Goal: Task Accomplishment & Management: Manage account settings

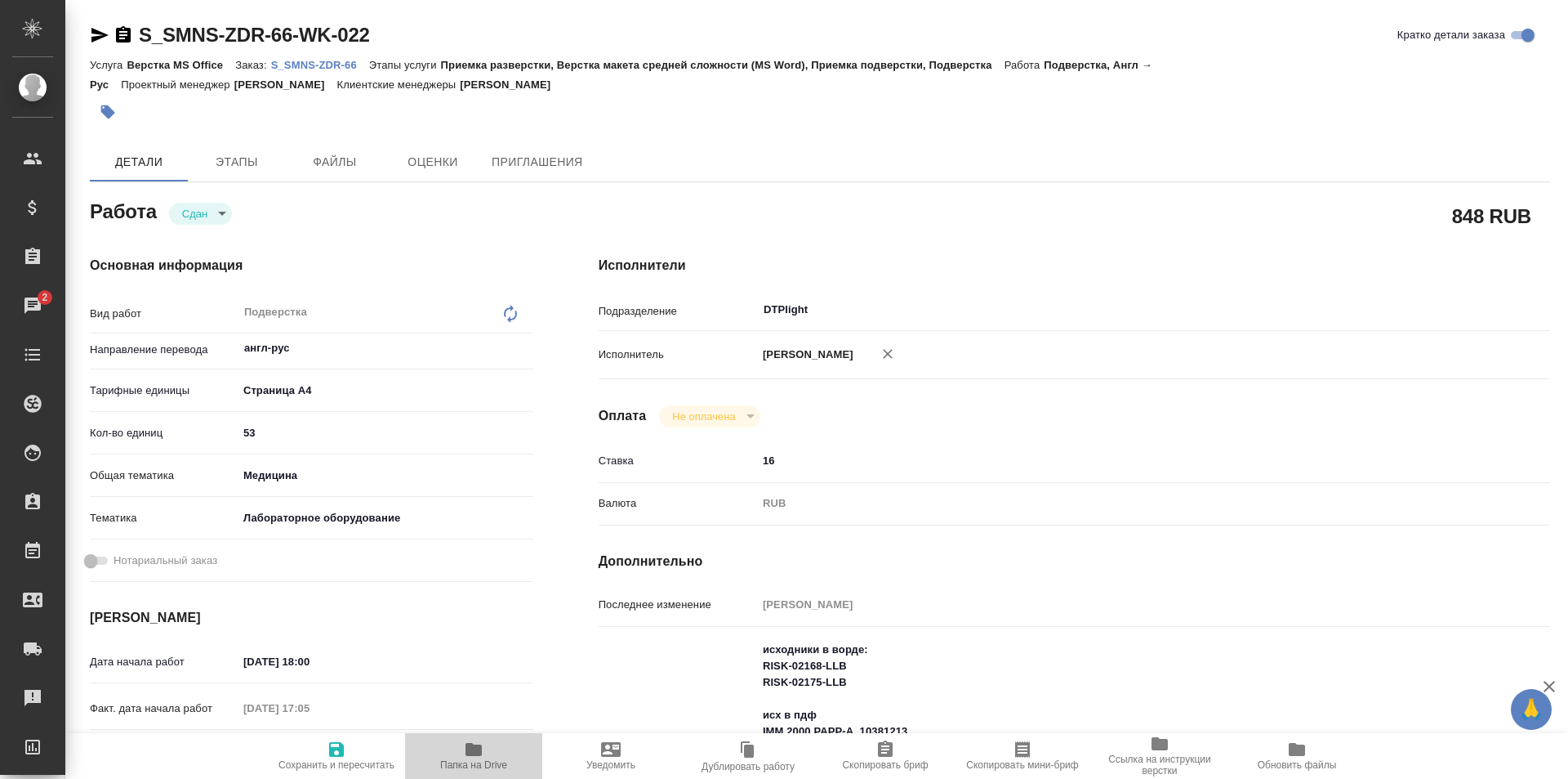
click at [474, 749] on icon "button" at bounding box center [473, 749] width 16 height 13
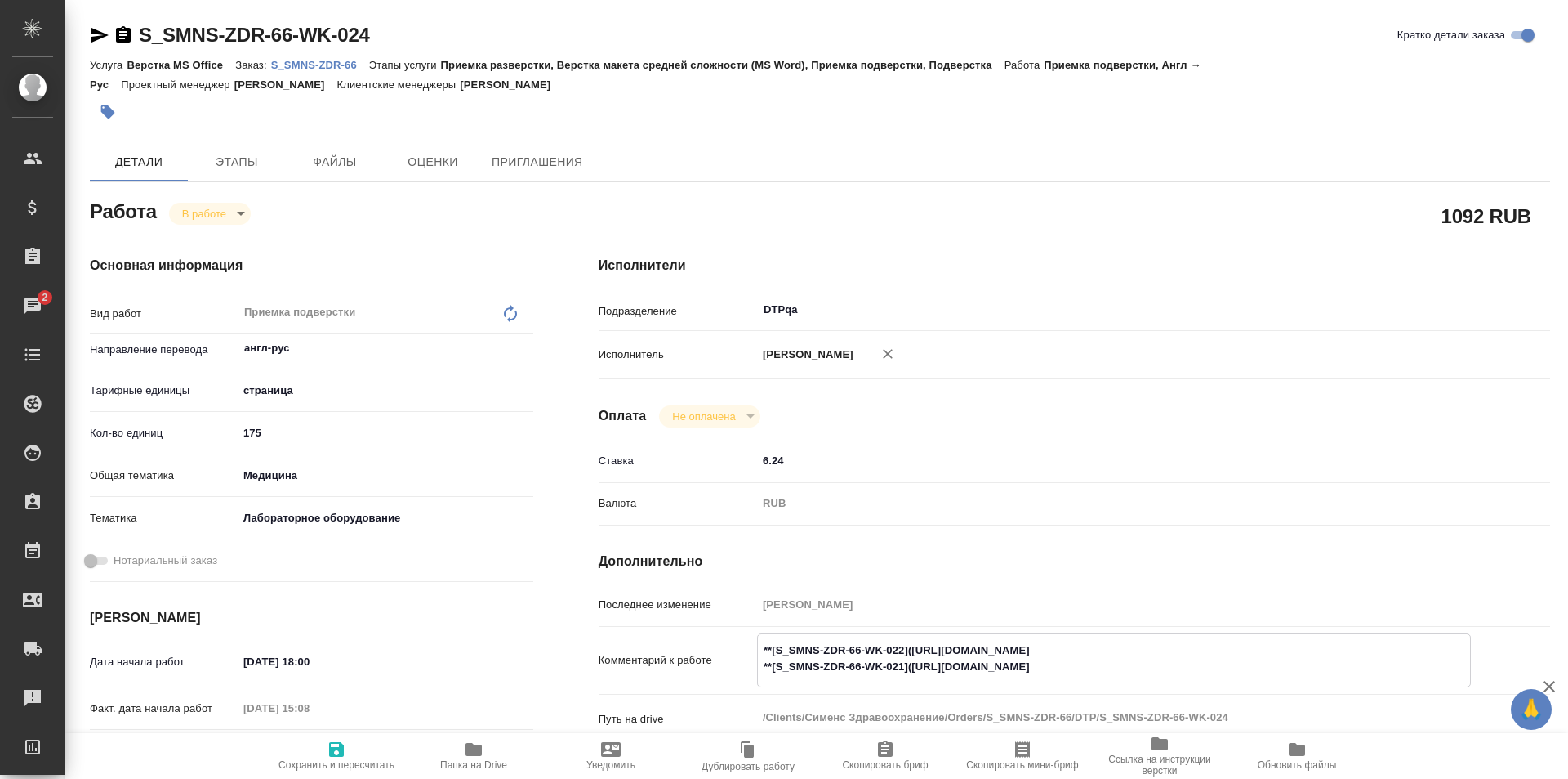
drag, startPoint x: 1211, startPoint y: 665, endPoint x: 912, endPoint y: 661, distance: 299.0
click at [912, 661] on textarea "**[S_SMNS-ZDR-66-WK-022]([URL][DOMAIN_NAME] **[S_SMNS-ZDR-66-WK-021]([URL][DOMA…" at bounding box center [1114, 659] width 712 height 44
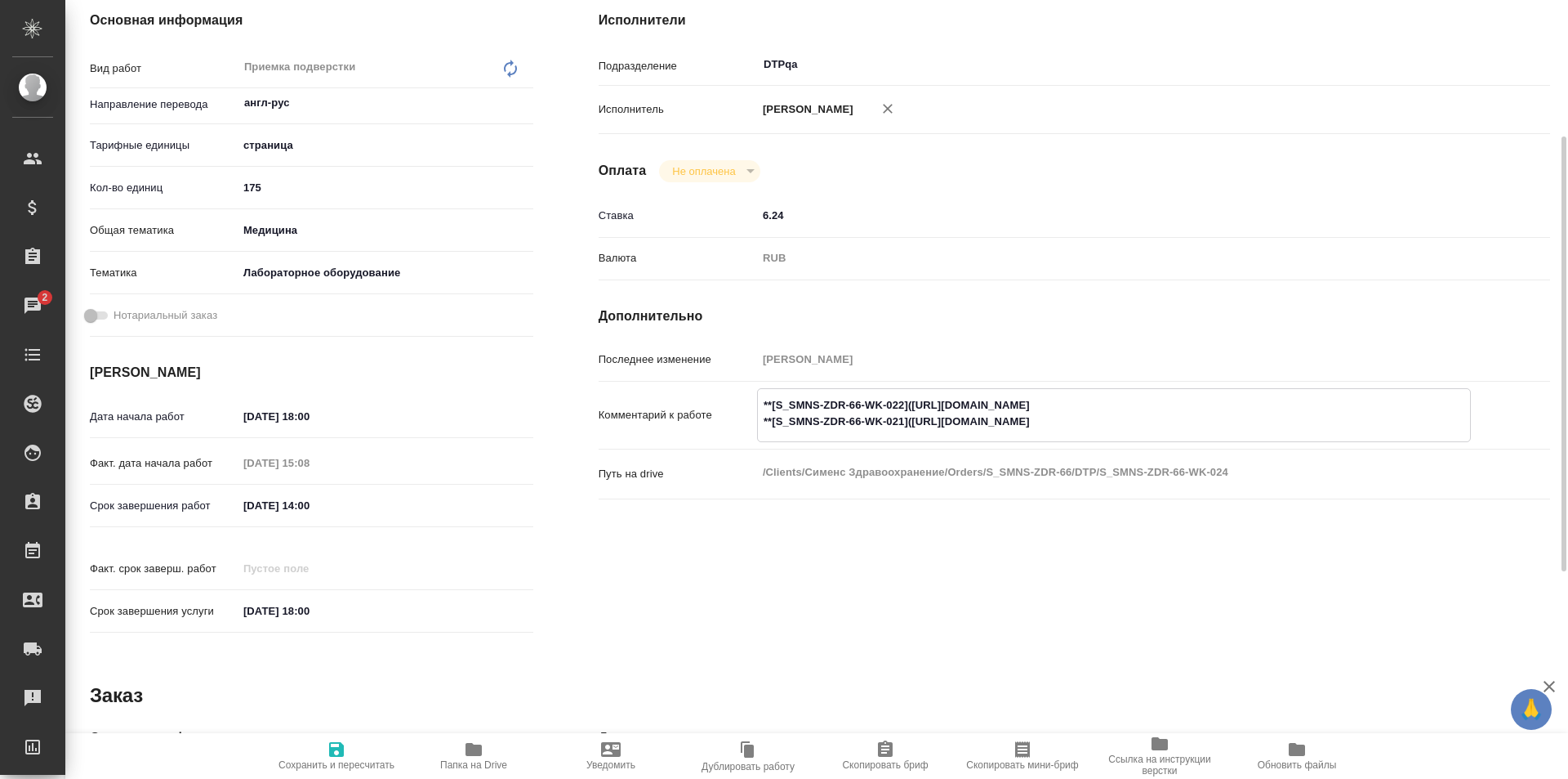
click at [1229, 420] on textarea "**[S_SMNS-ZDR-66-WK-022]([URL][DOMAIN_NAME] **[S_SMNS-ZDR-66-WK-021]([URL][DOMA…" at bounding box center [1114, 414] width 712 height 44
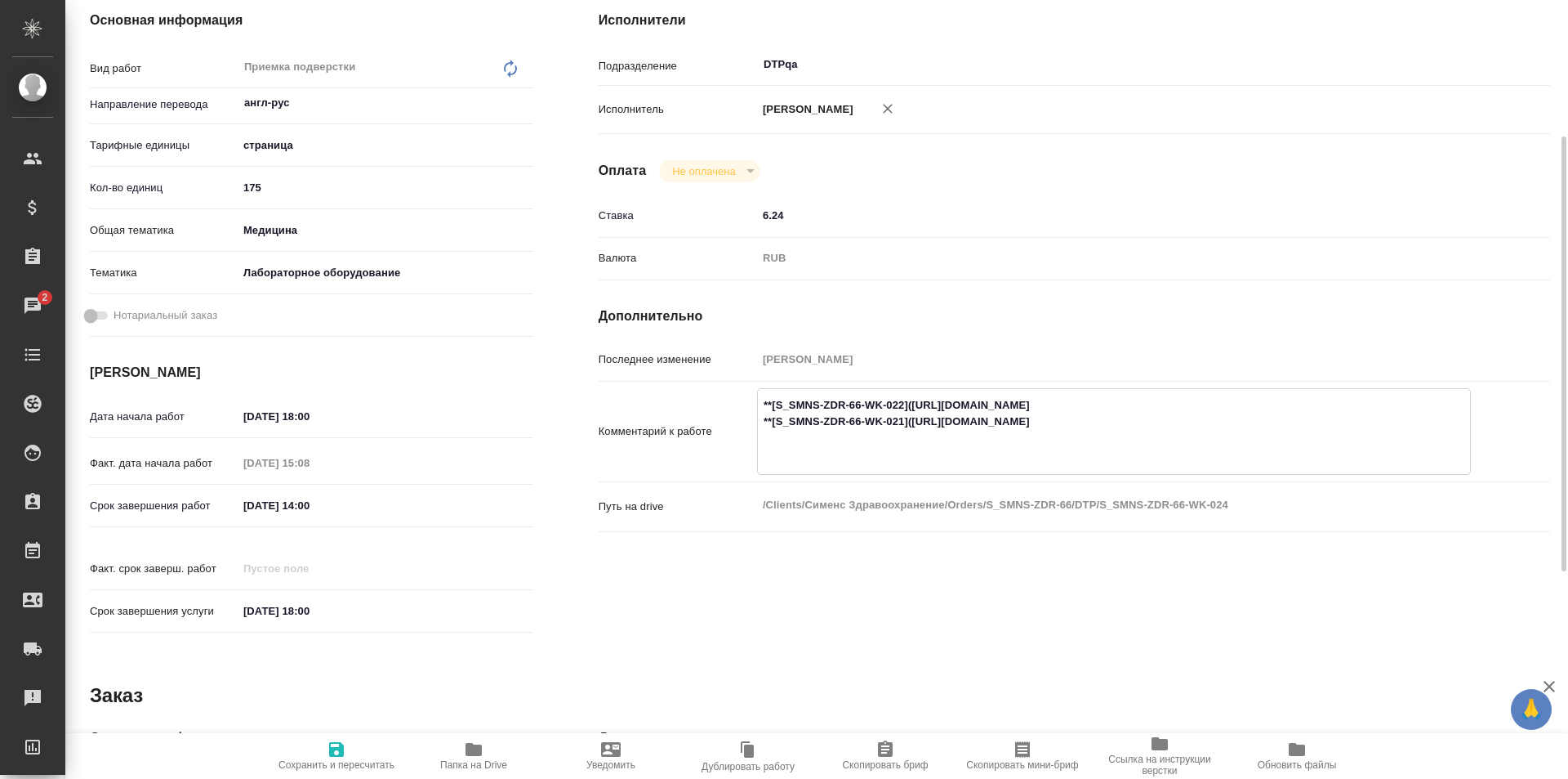
paste textarea "[URL][DOMAIN_NAME]"
type textarea "**[S_SMNS-ZDR-66-WK-022]([URL][DOMAIN_NAME] **[S_SMNS-ZDR-66-WK-021]([URL][DOMA…"
click at [328, 761] on span "Сохранить и пересчитать" at bounding box center [336, 765] width 116 height 12
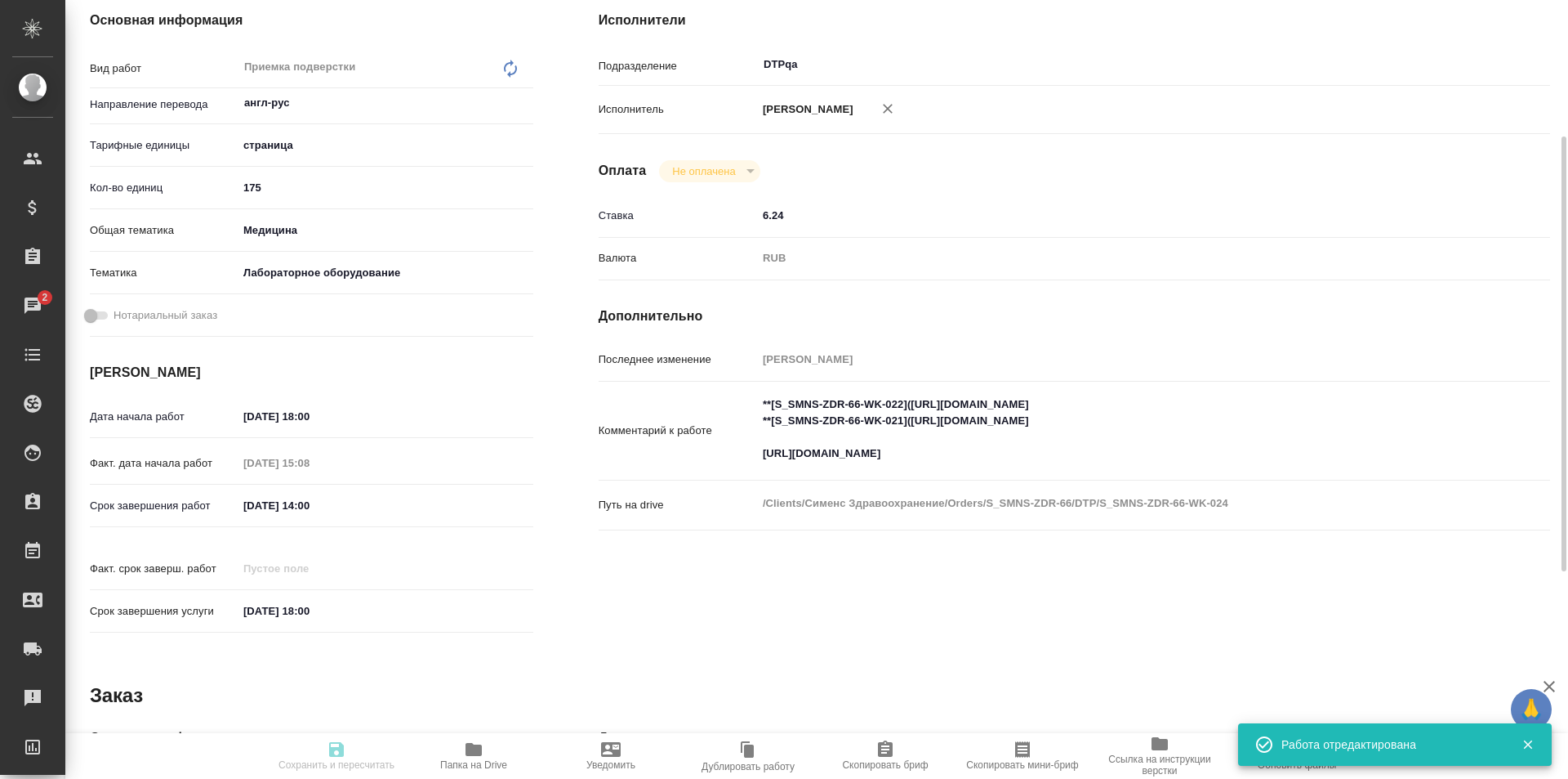
type input "inProgress"
type input "англ-рус"
type input "5a8b1489cc6b4906c91bfdb2"
type input "175"
type input "med"
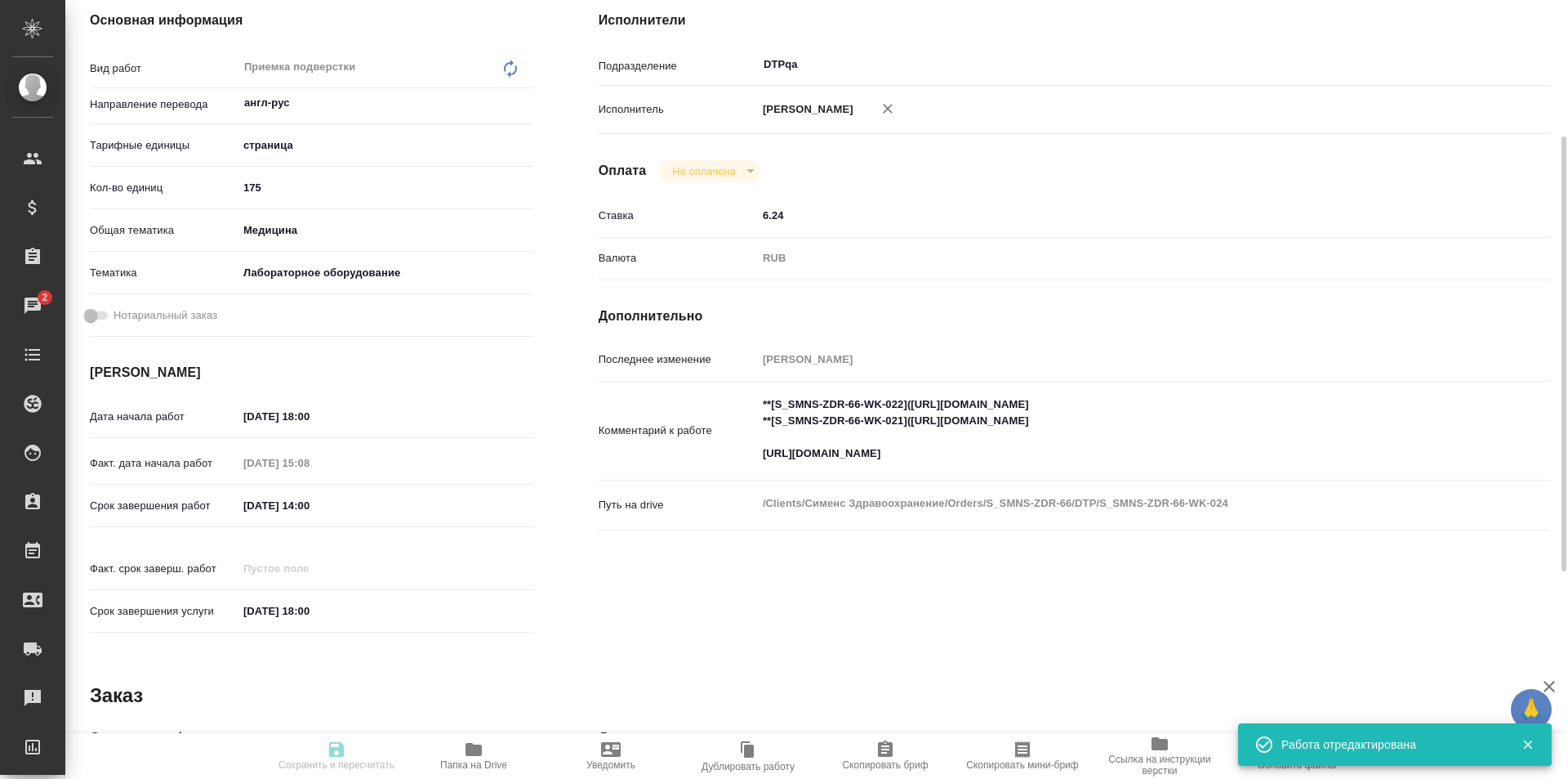
type input "6149830c2b7be24903fd7a80"
type input "[DATE] 18:00"
type input "[DATE] 15:08"
type input "[DATE] 14:00"
type input "[DATE] 18:00"
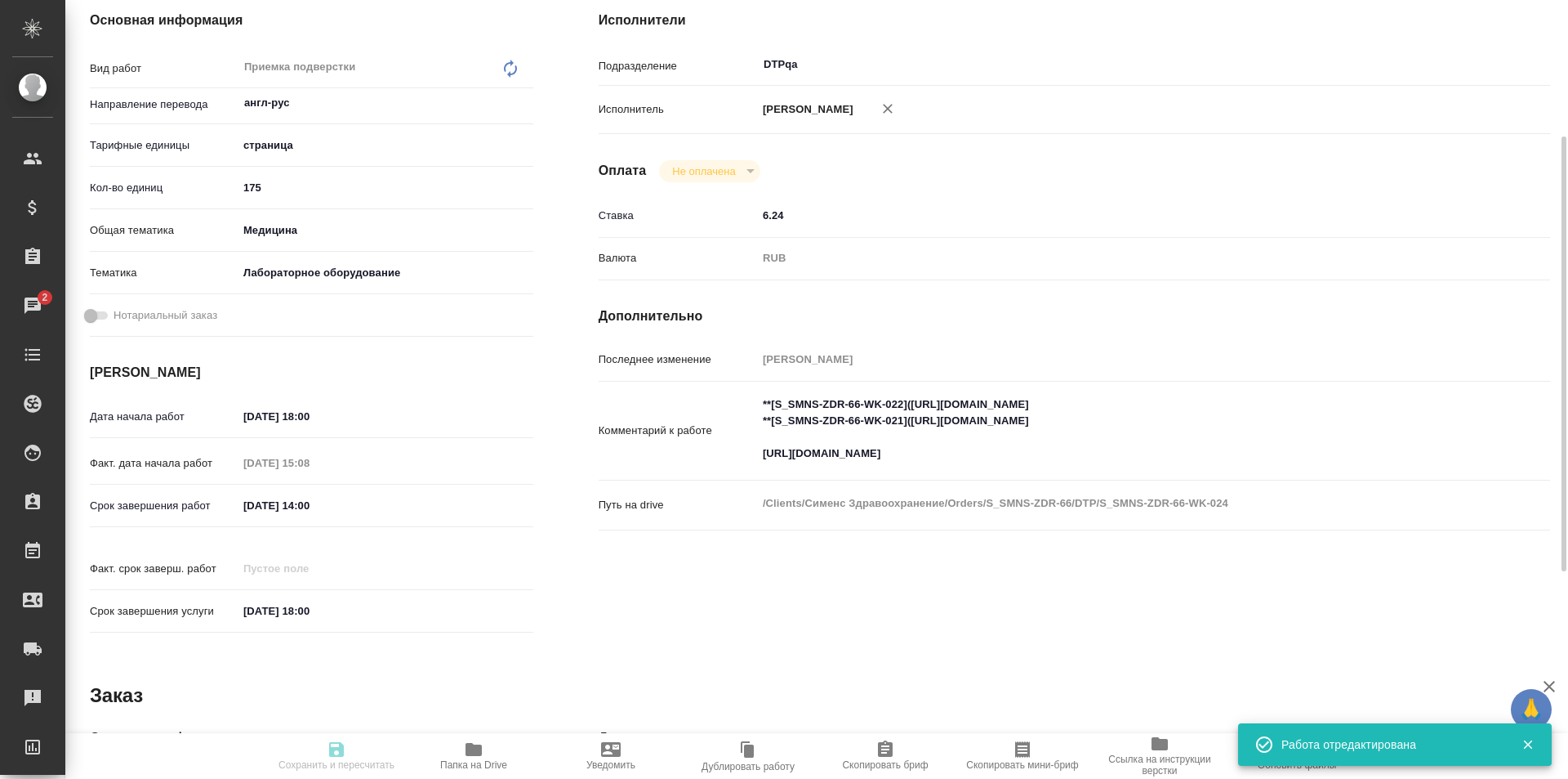
type input "DTPqa"
type input "notPayed"
type input "6.24"
type input "RUB"
type input "[PERSON_NAME]"
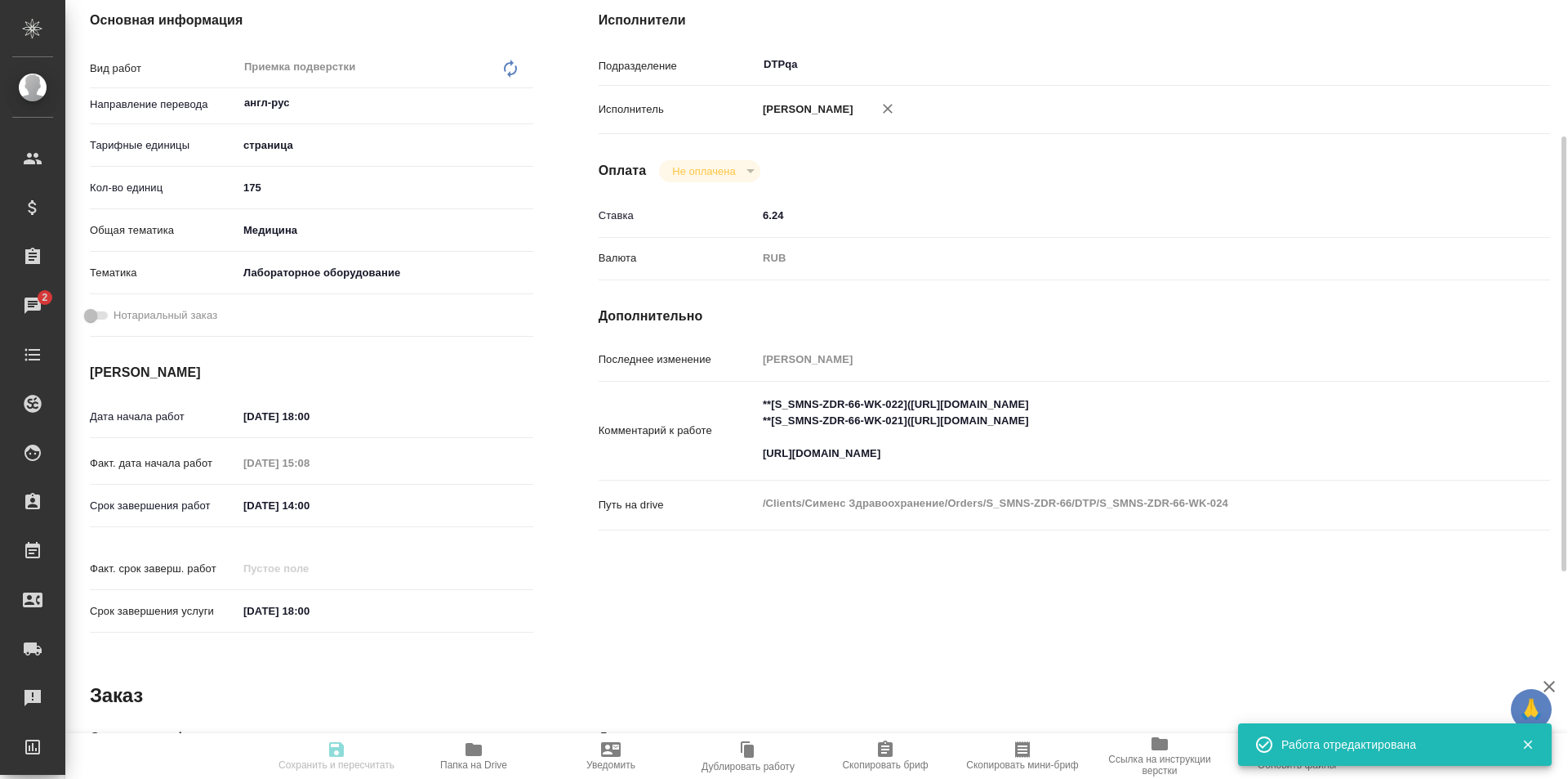
type input "S_SMNS-ZDR-66"
type input "СЗЦБ-014934"
type input "Верстка MS Office"
type input "Приемка разверстки, Верстка макета средней сложности (MS Word), Приемка подверс…"
type input "[PERSON_NAME]"
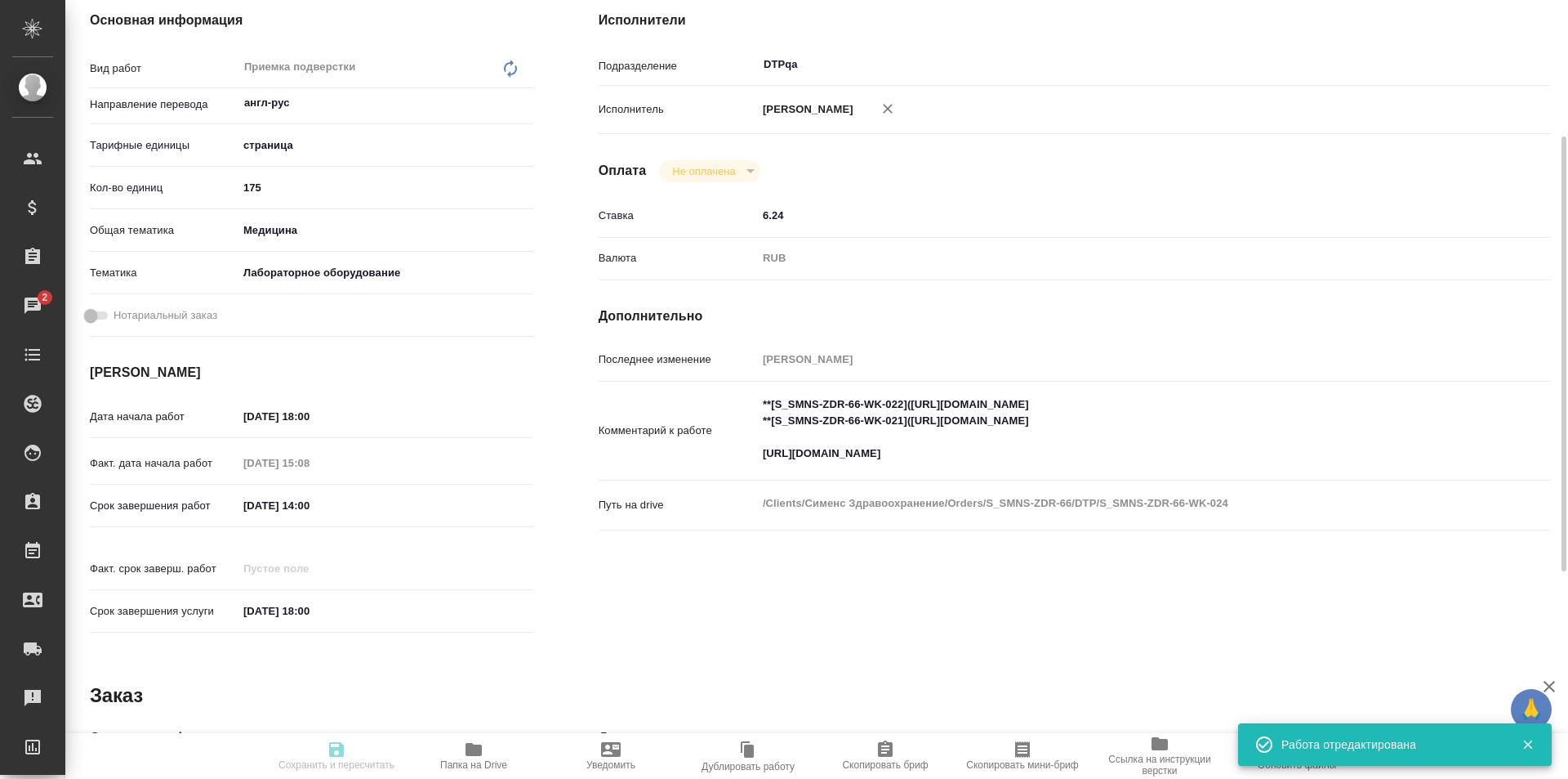
type input "[PERSON_NAME], [PERSON_NAME]"
type input "/Clients/Сименс Здравоохранение/Orders/S_SMNS-ZDR-66"
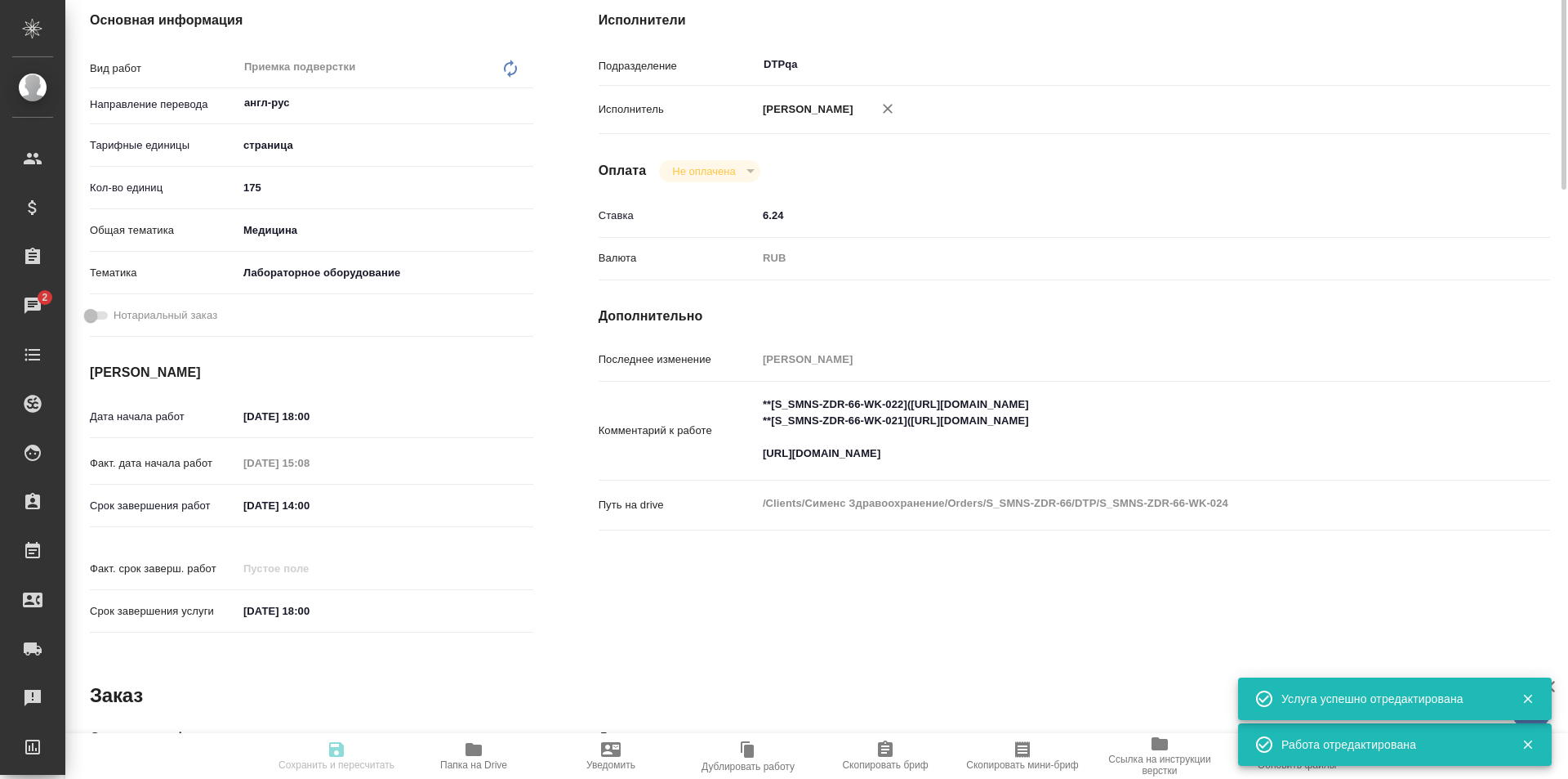
scroll to position [0, 0]
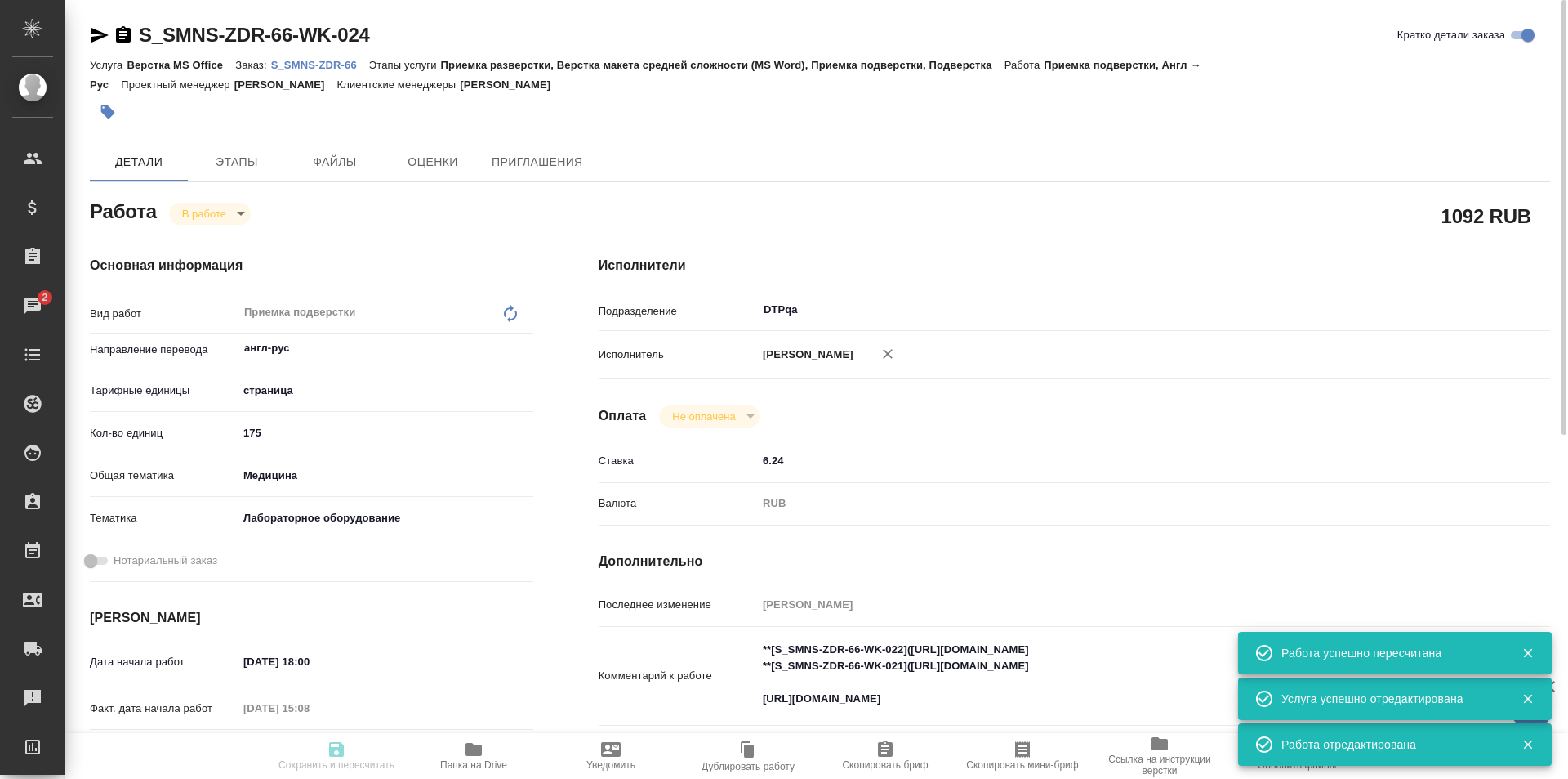
type input "inProgress"
type input "англ-рус"
type input "5a8b1489cc6b4906c91bfdb2"
type input "175"
type input "med"
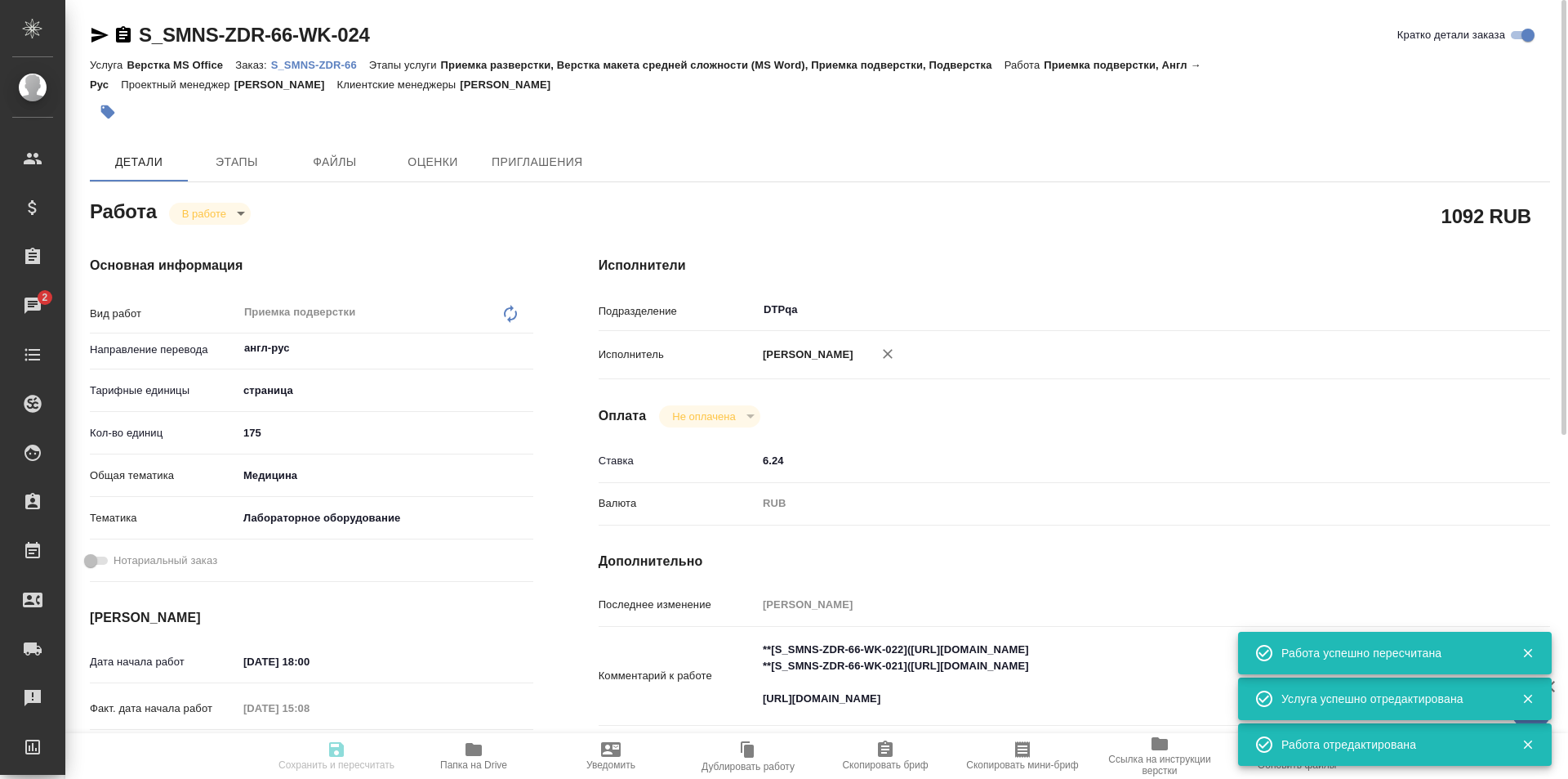
type input "6149830c2b7be24903fd7a80"
type input "[DATE] 18:00"
type input "[DATE] 15:08"
type input "[DATE] 14:00"
type input "[DATE] 18:00"
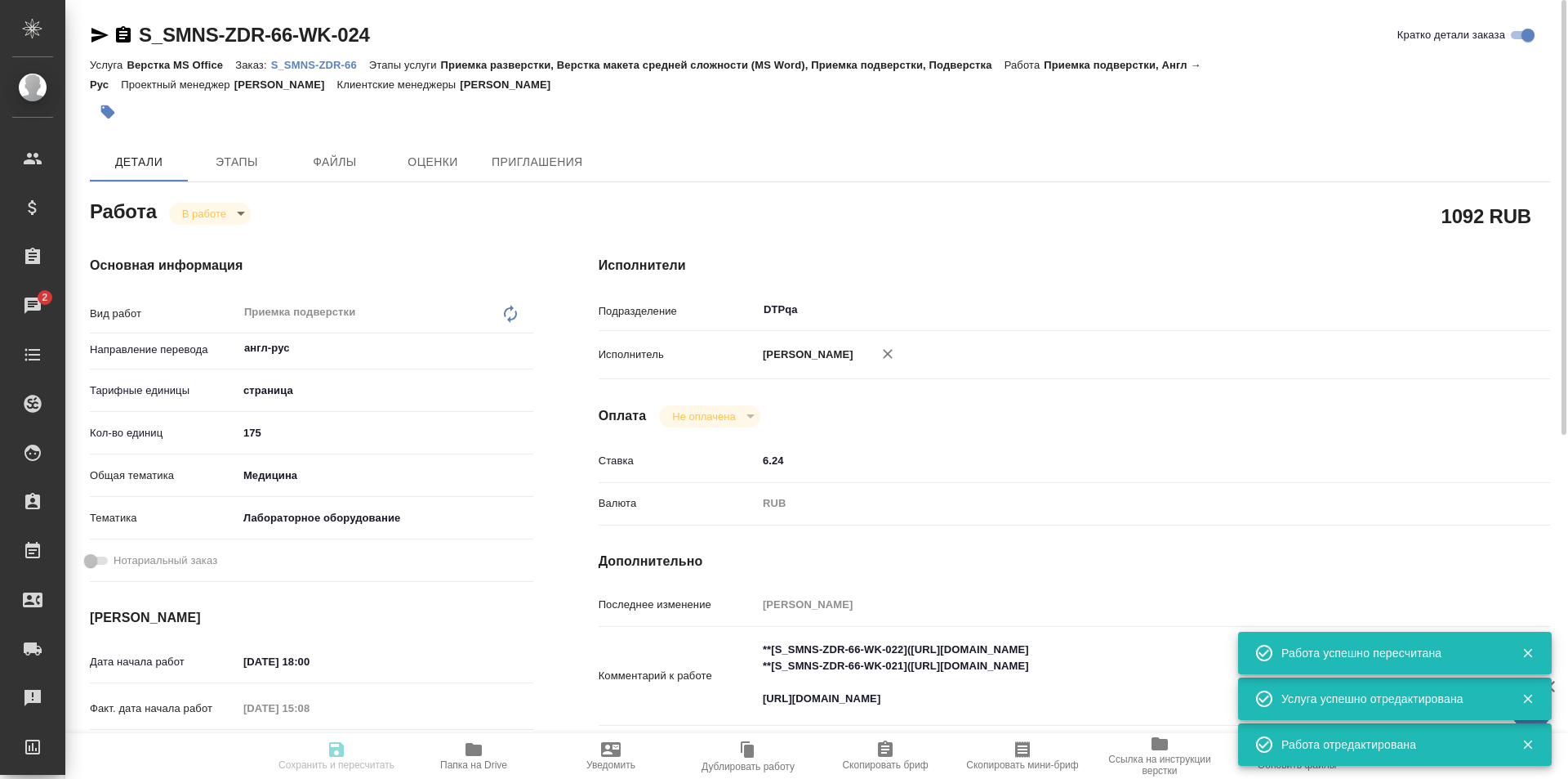
type input "DTPqa"
type input "notPayed"
type input "6.24"
type input "RUB"
type input "[PERSON_NAME]"
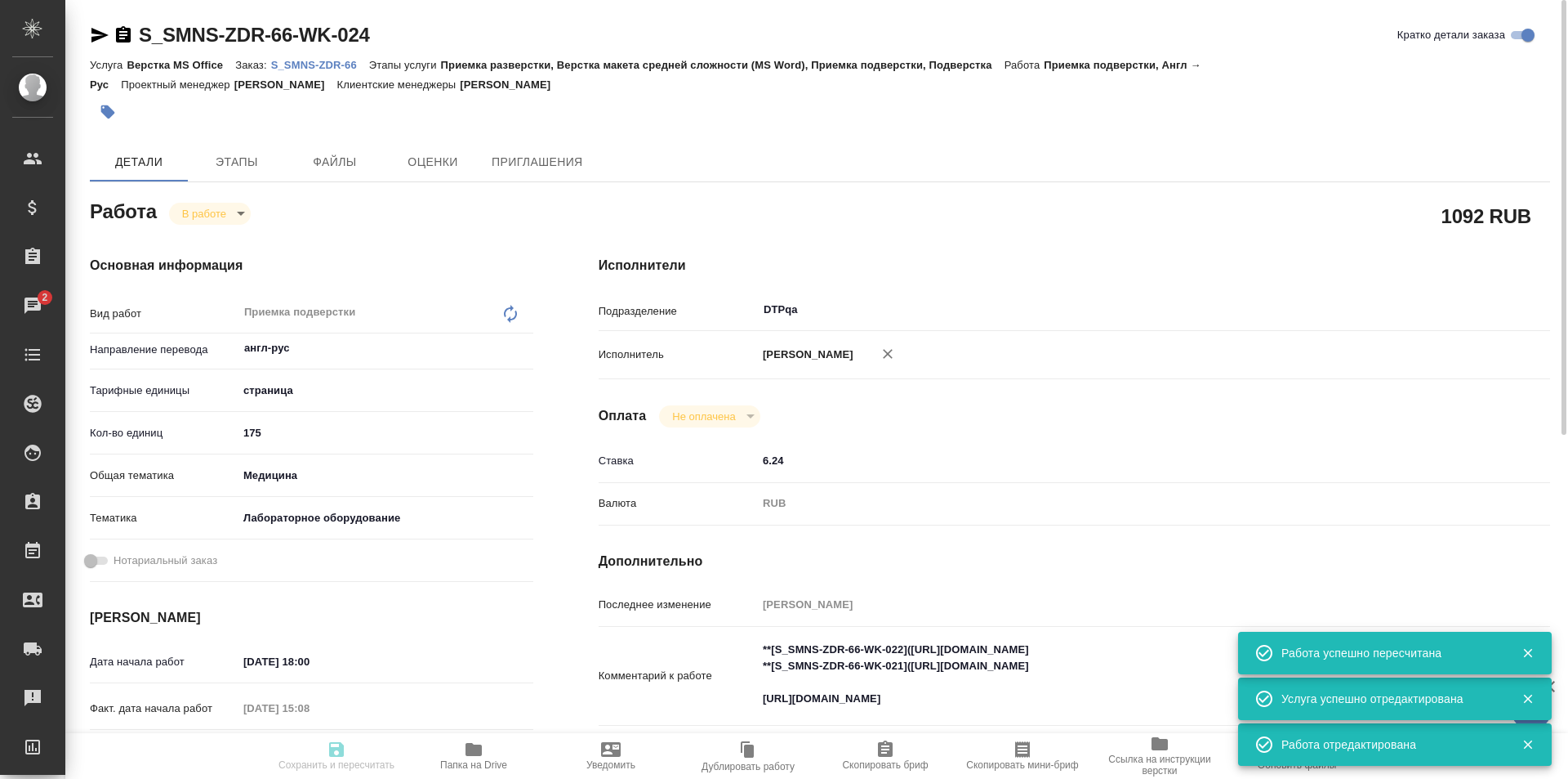
type input "S_SMNS-ZDR-66"
type input "СЗЦБ-014934"
type input "Верстка MS Office"
type input "Приемка разверстки, Верстка макета средней сложности (MS Word), Приемка подверс…"
type input "[PERSON_NAME]"
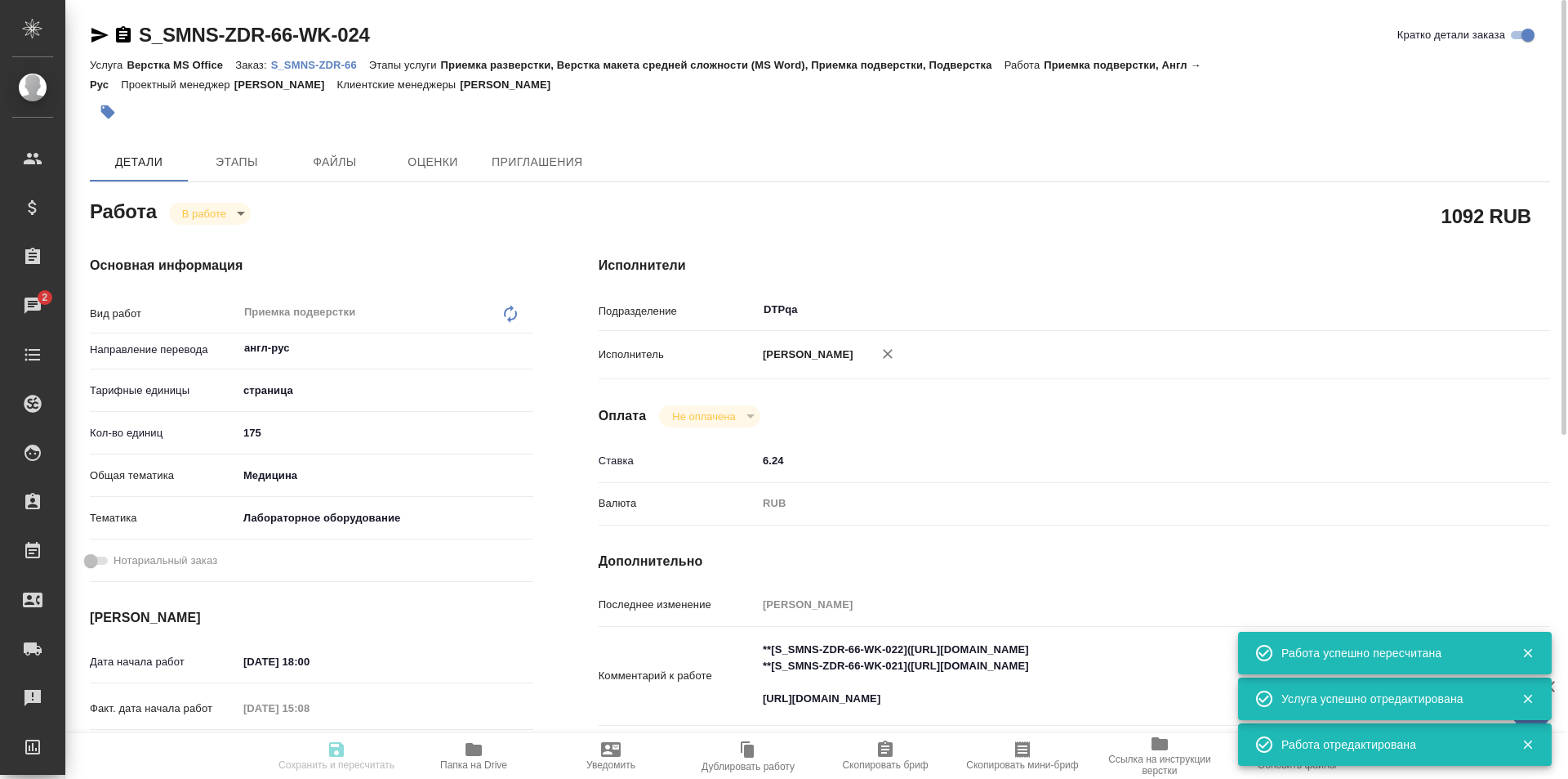
type input "[PERSON_NAME], [PERSON_NAME]"
type input "/Clients/Сименс Здравоохранение/Orders/S_SMNS-ZDR-66"
click at [225, 213] on body "🙏 .cls-1 fill:#fff; AWATERA Ismagilova [PERSON_NAME] Спецификации Заказы 2 Чаты…" at bounding box center [784, 389] width 1568 height 779
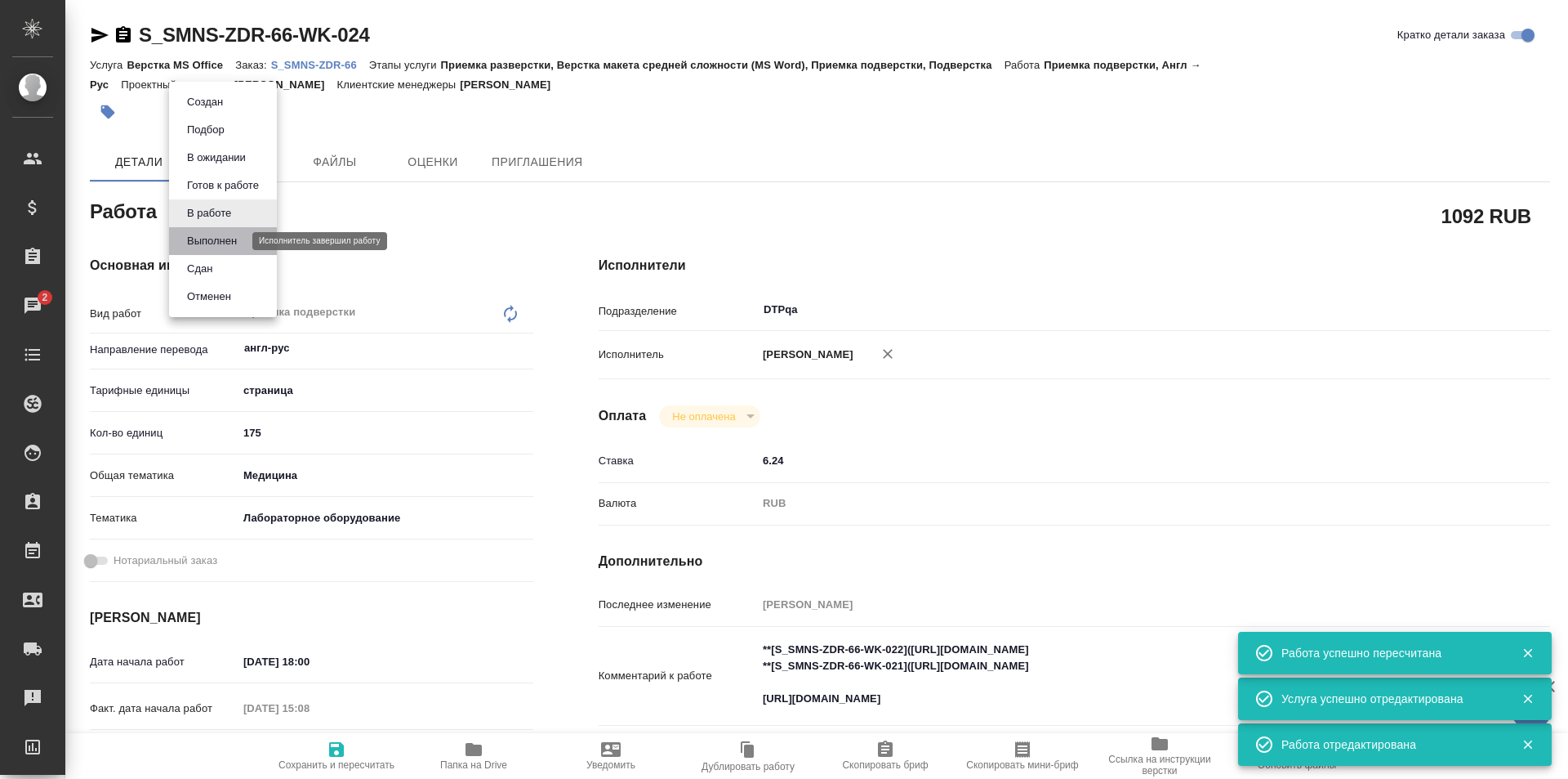
click at [229, 237] on button "Выполнен" at bounding box center [212, 241] width 60 height 18
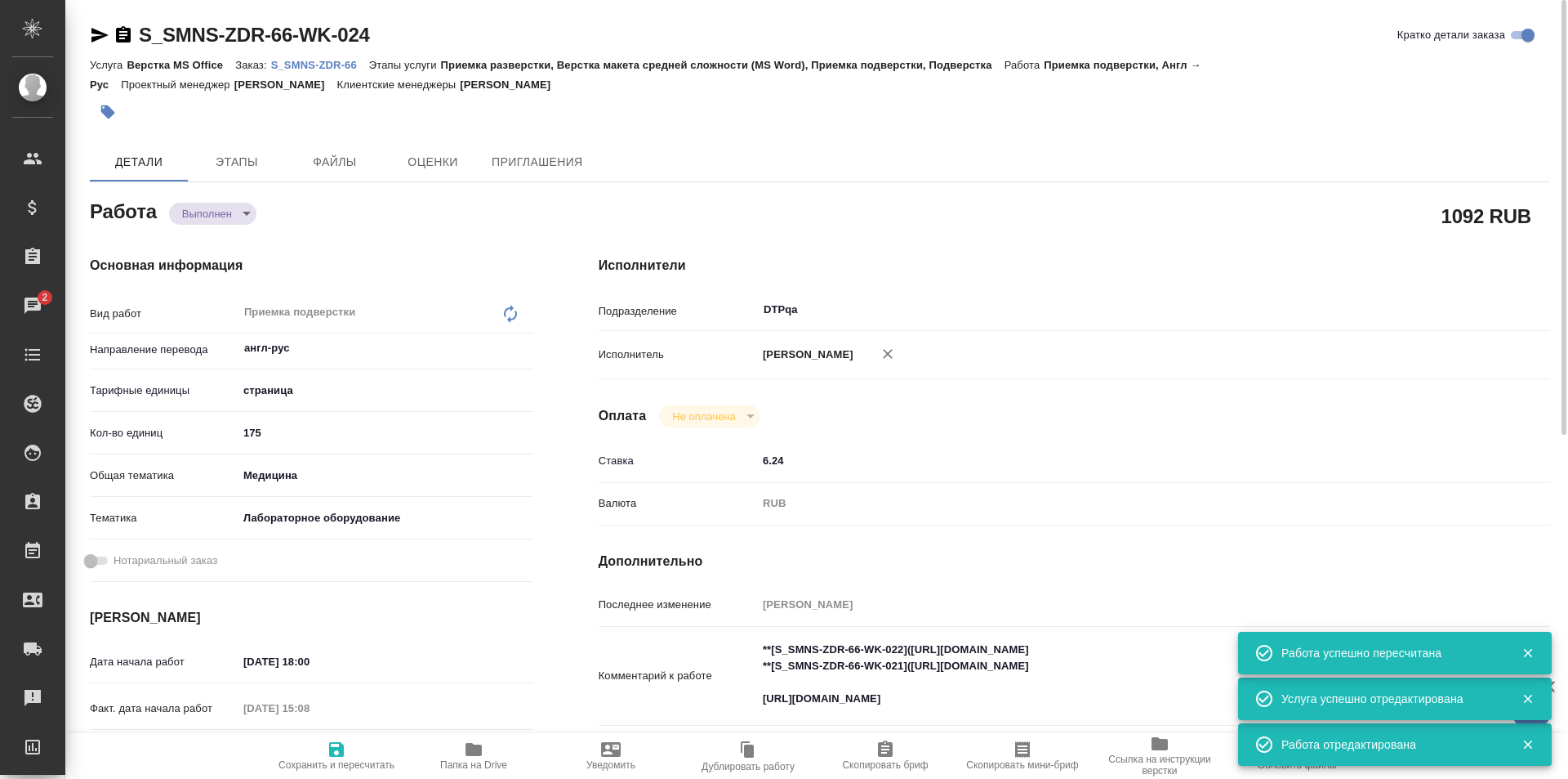
type textarea "x"
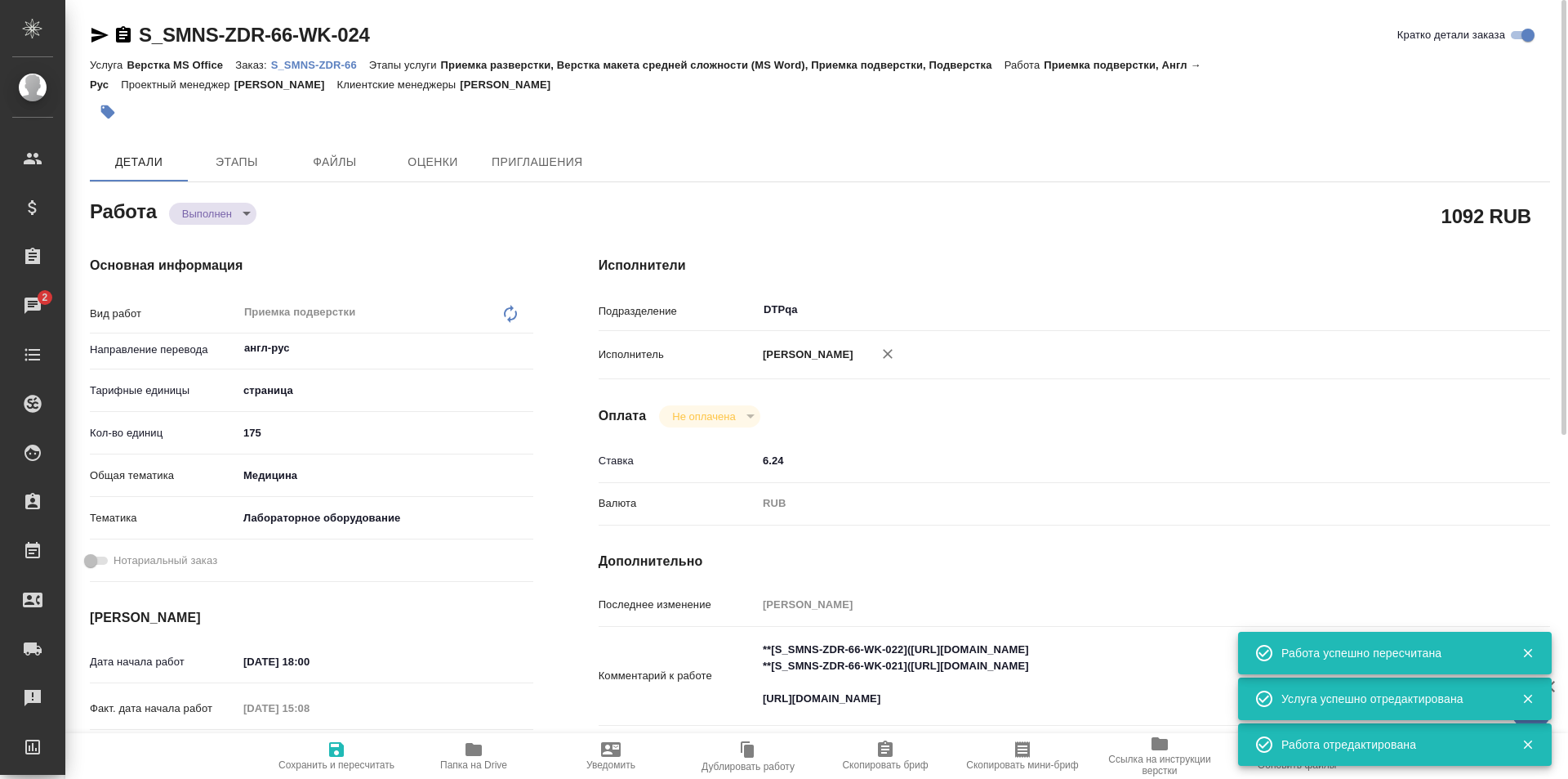
type textarea "x"
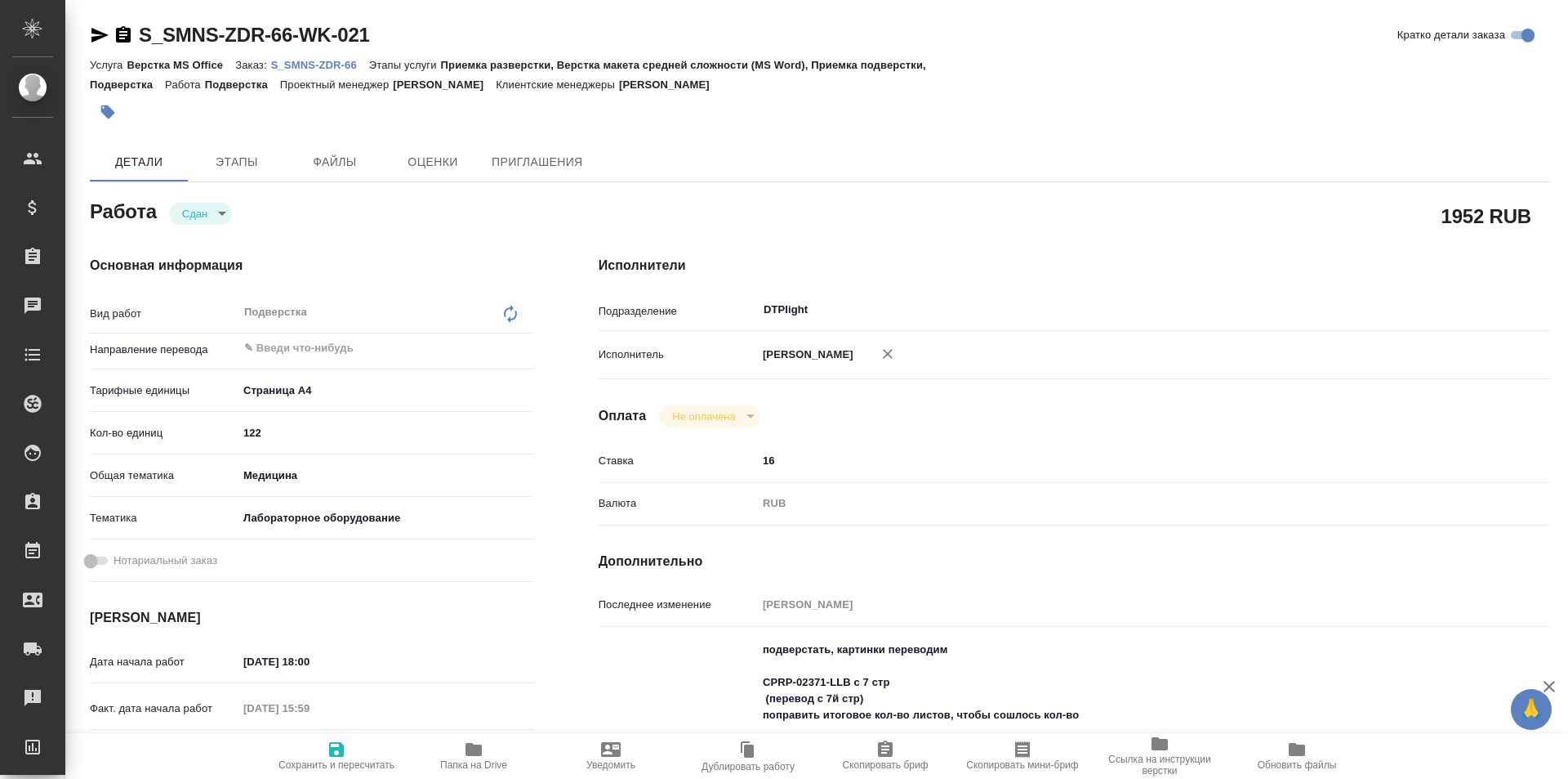
type textarea "x"
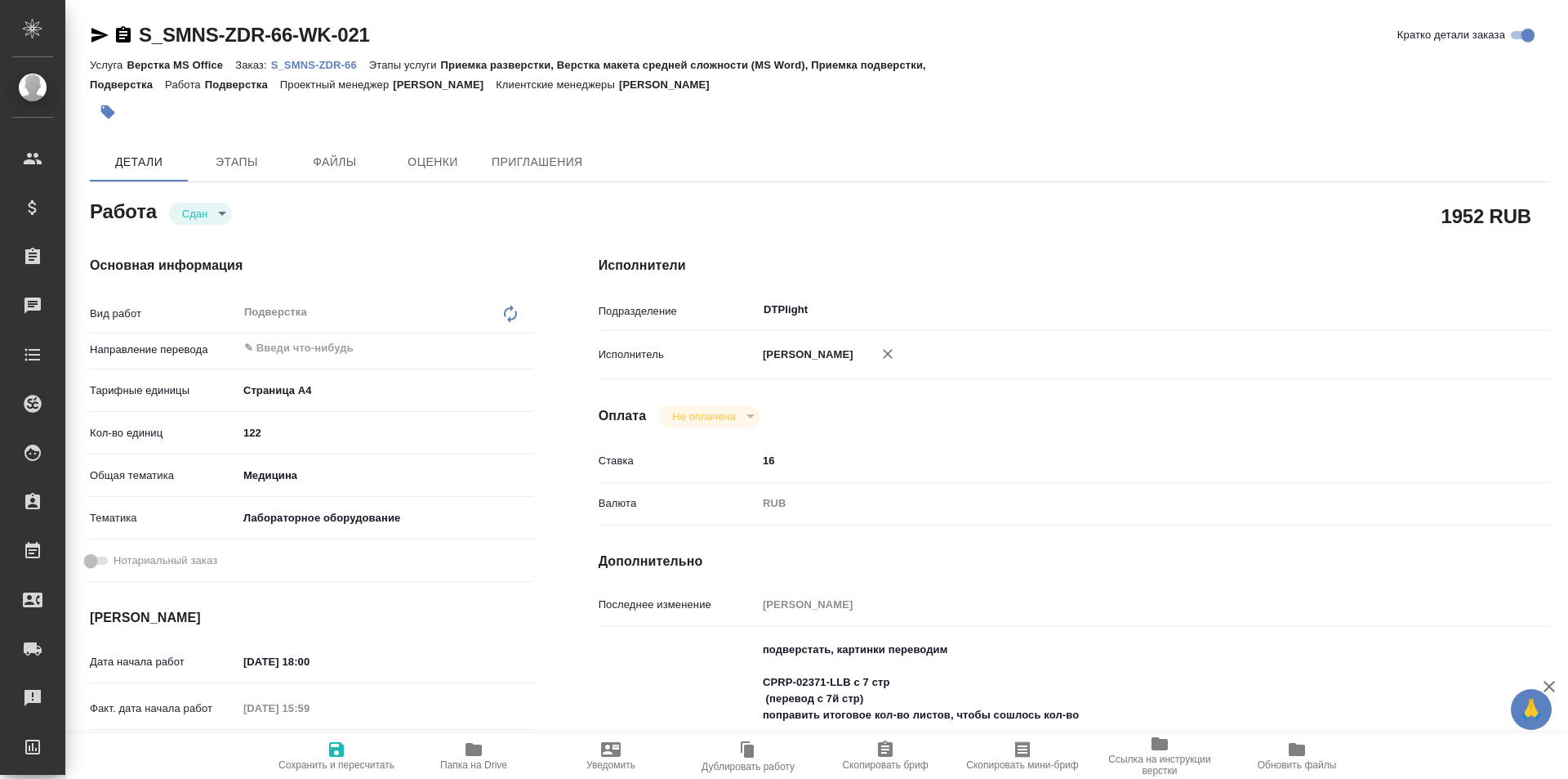
type textarea "x"
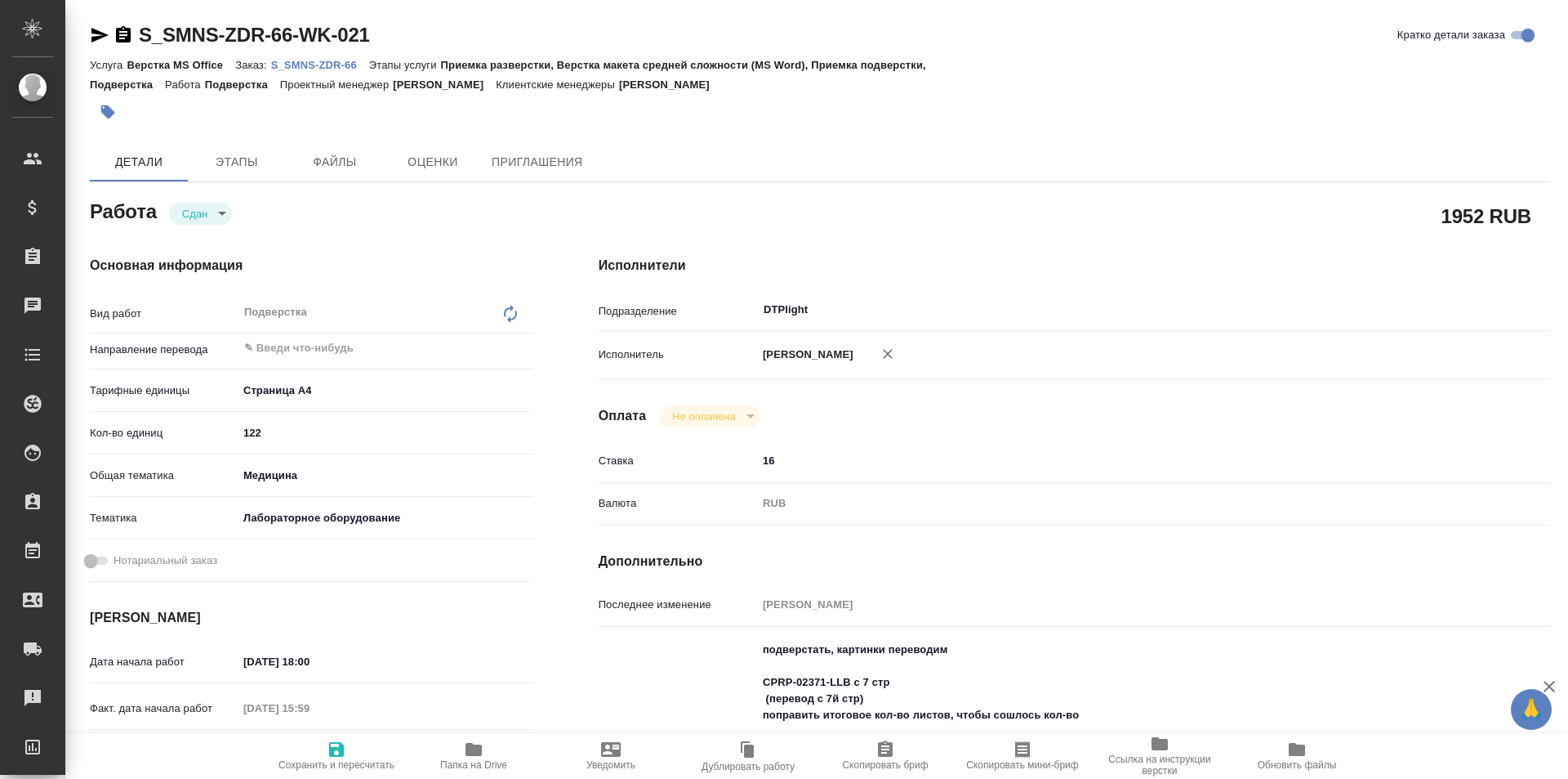
type textarea "x"
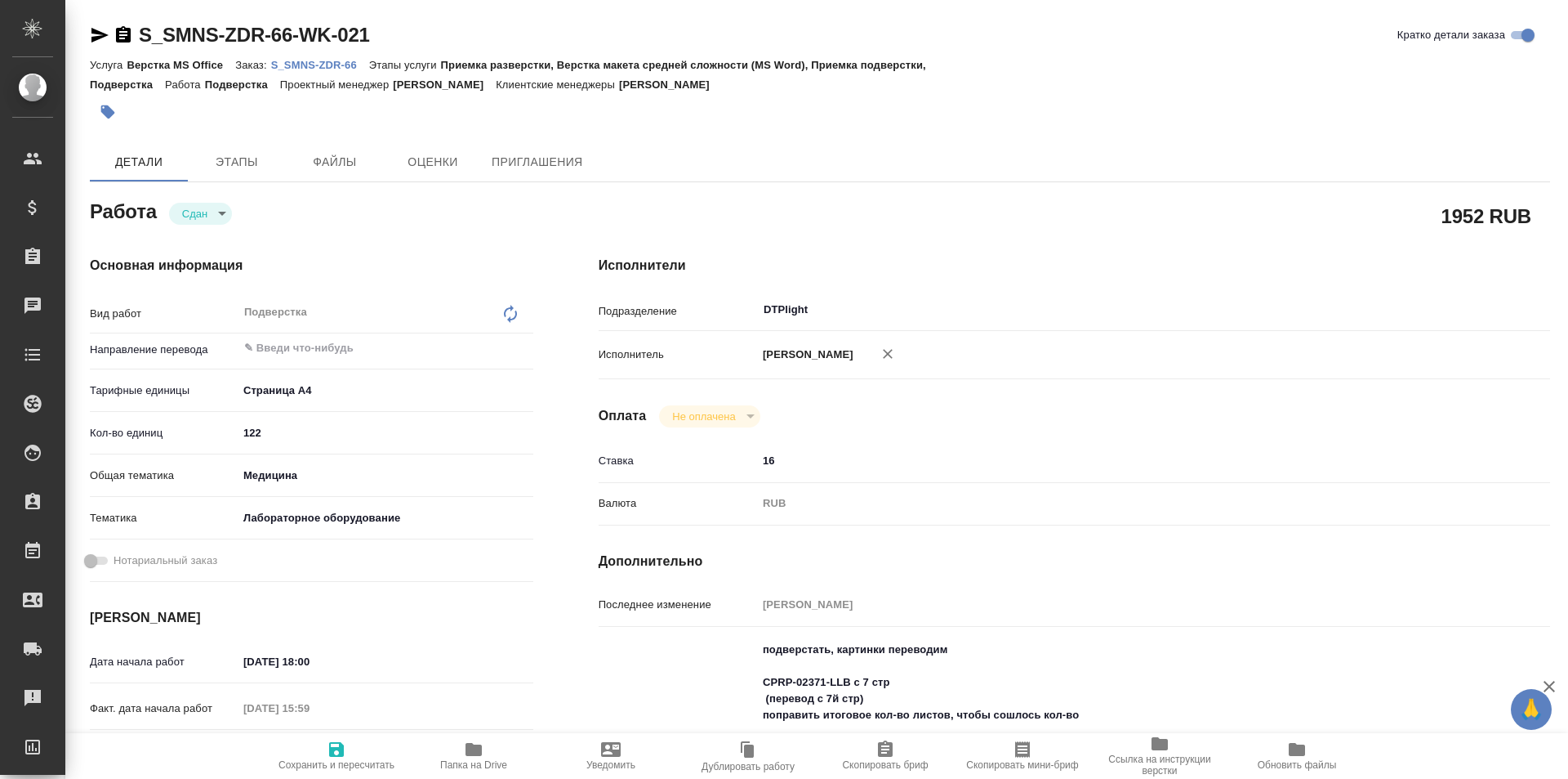
scroll to position [164, 0]
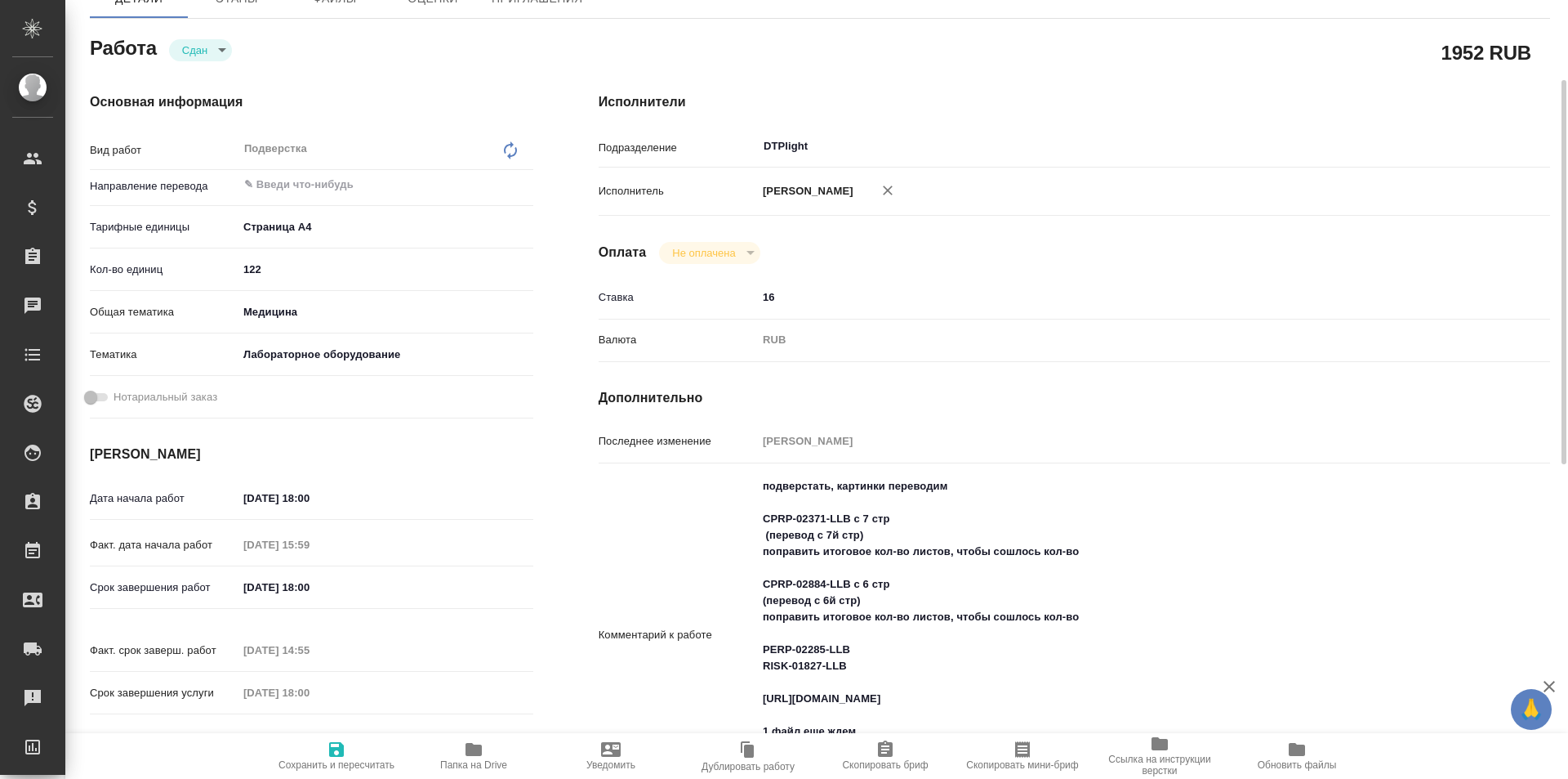
type textarea "x"
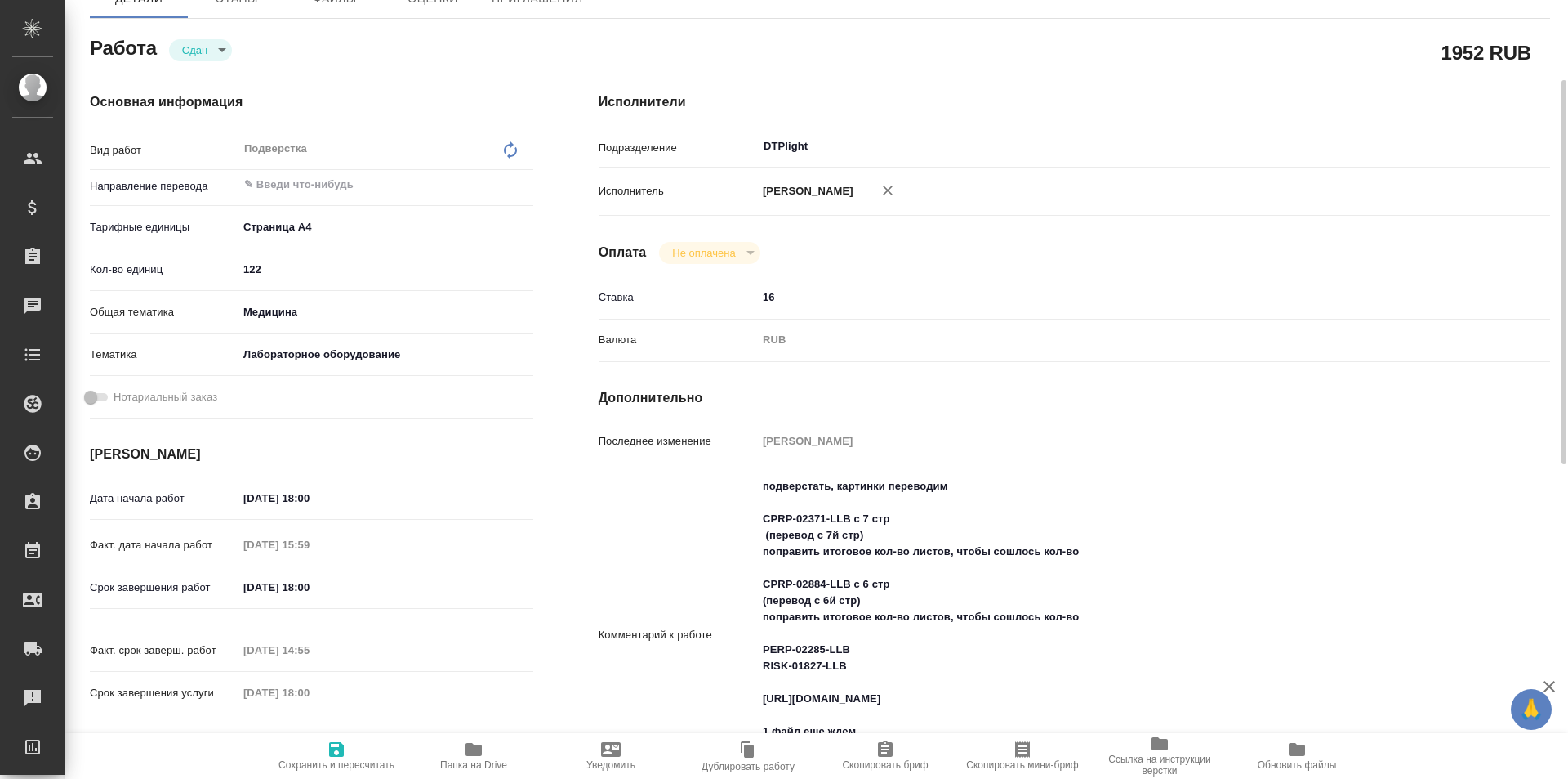
click at [471, 751] on icon "button" at bounding box center [473, 749] width 16 height 13
type textarea "x"
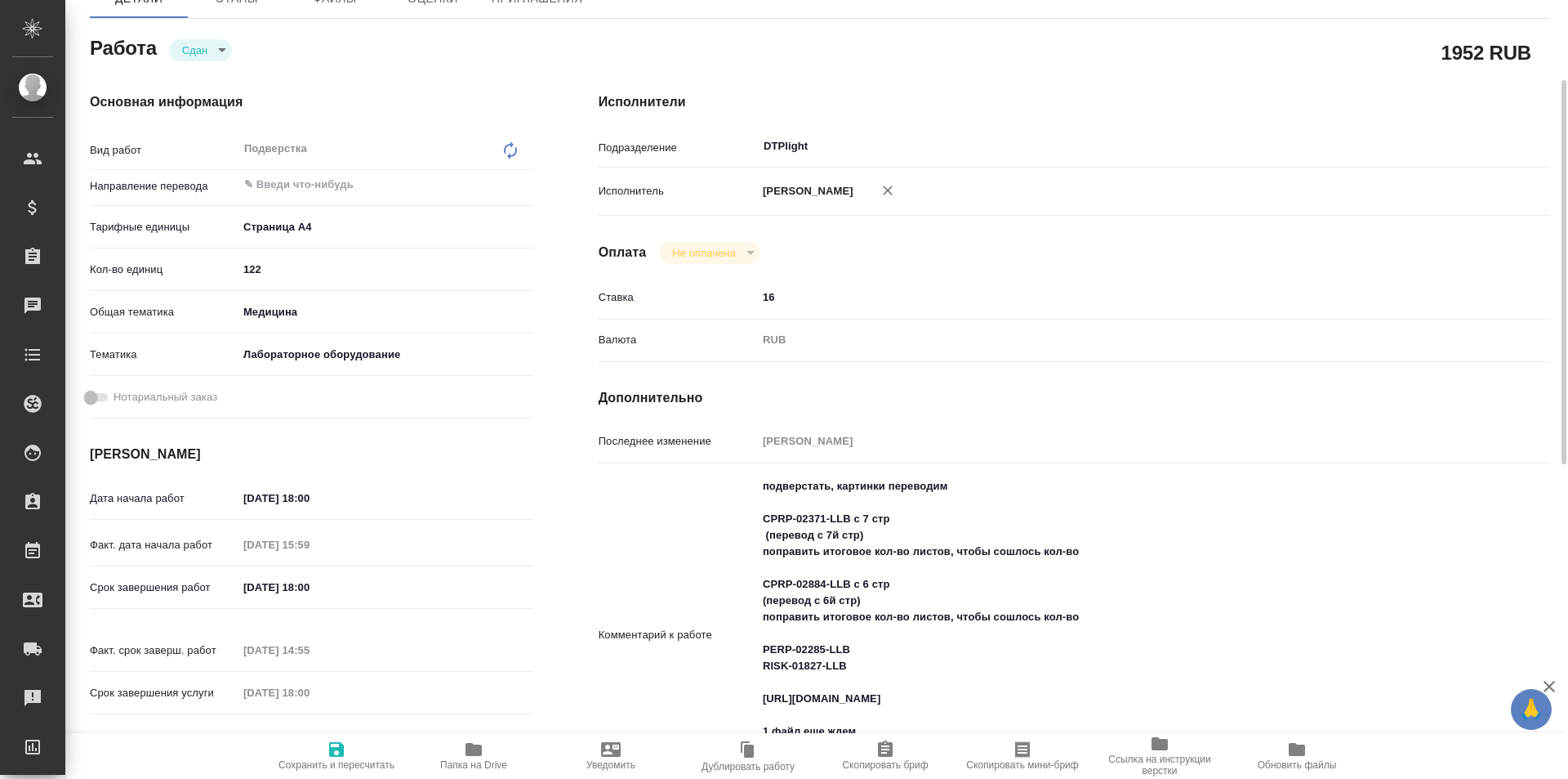
type textarea "x"
